Goal: Transaction & Acquisition: Purchase product/service

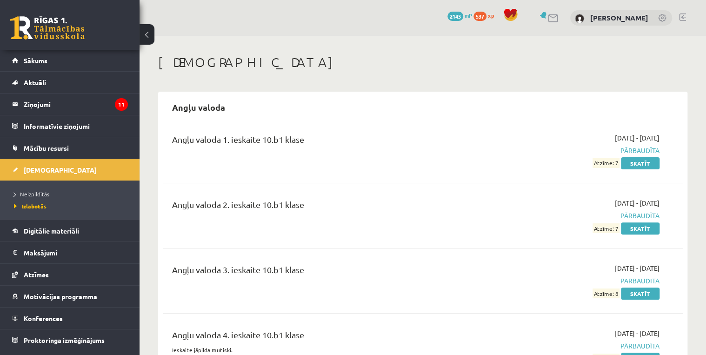
click at [67, 31] on link at bounding box center [47, 27] width 74 height 23
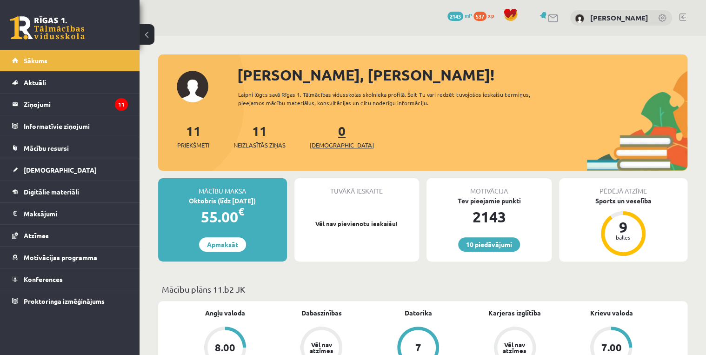
click at [328, 146] on span "[DEMOGRAPHIC_DATA]" at bounding box center [342, 144] width 64 height 9
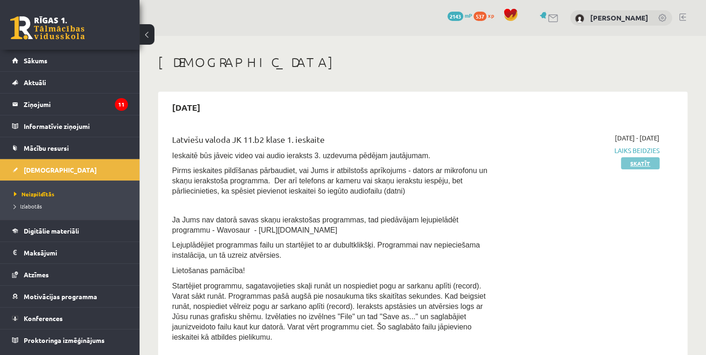
click at [646, 164] on link "Skatīt" at bounding box center [640, 163] width 39 height 12
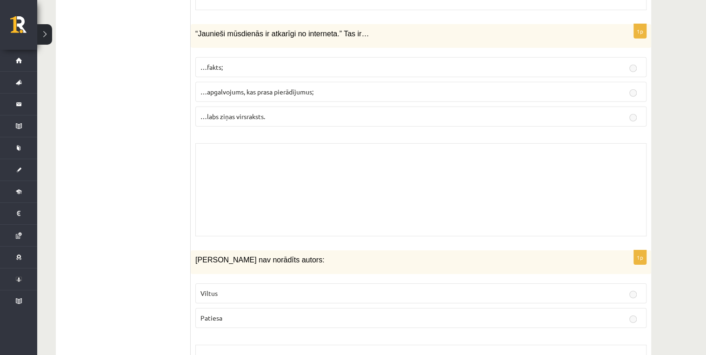
scroll to position [1340, 0]
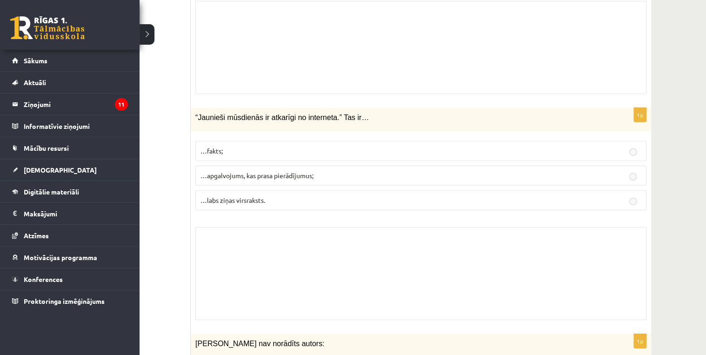
click at [22, 21] on link at bounding box center [47, 27] width 74 height 23
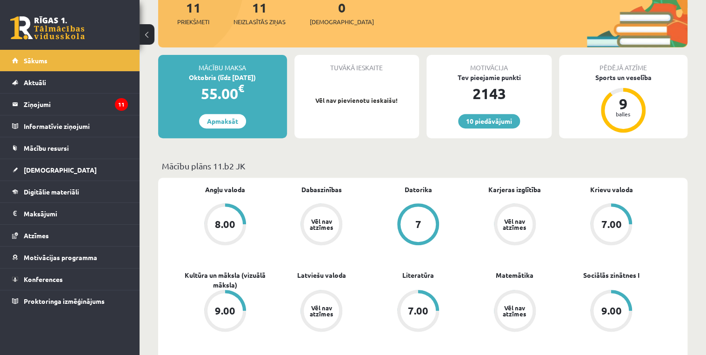
scroll to position [74, 0]
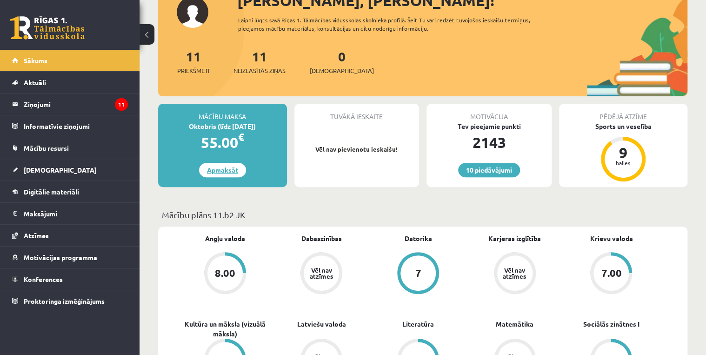
click at [229, 170] on link "Apmaksāt" at bounding box center [222, 170] width 47 height 14
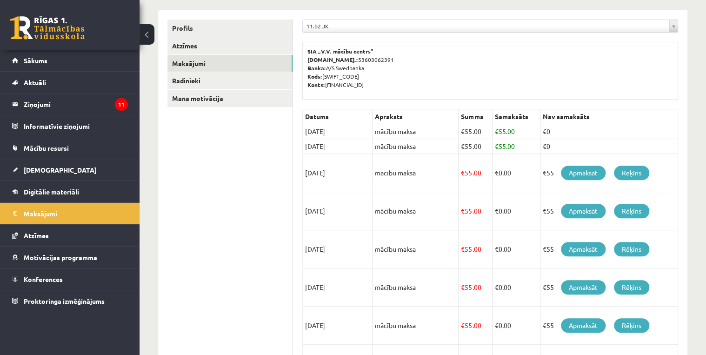
scroll to position [112, 0]
click at [581, 173] on link "Apmaksāt" at bounding box center [583, 172] width 45 height 14
